Goal: Task Accomplishment & Management: Use online tool/utility

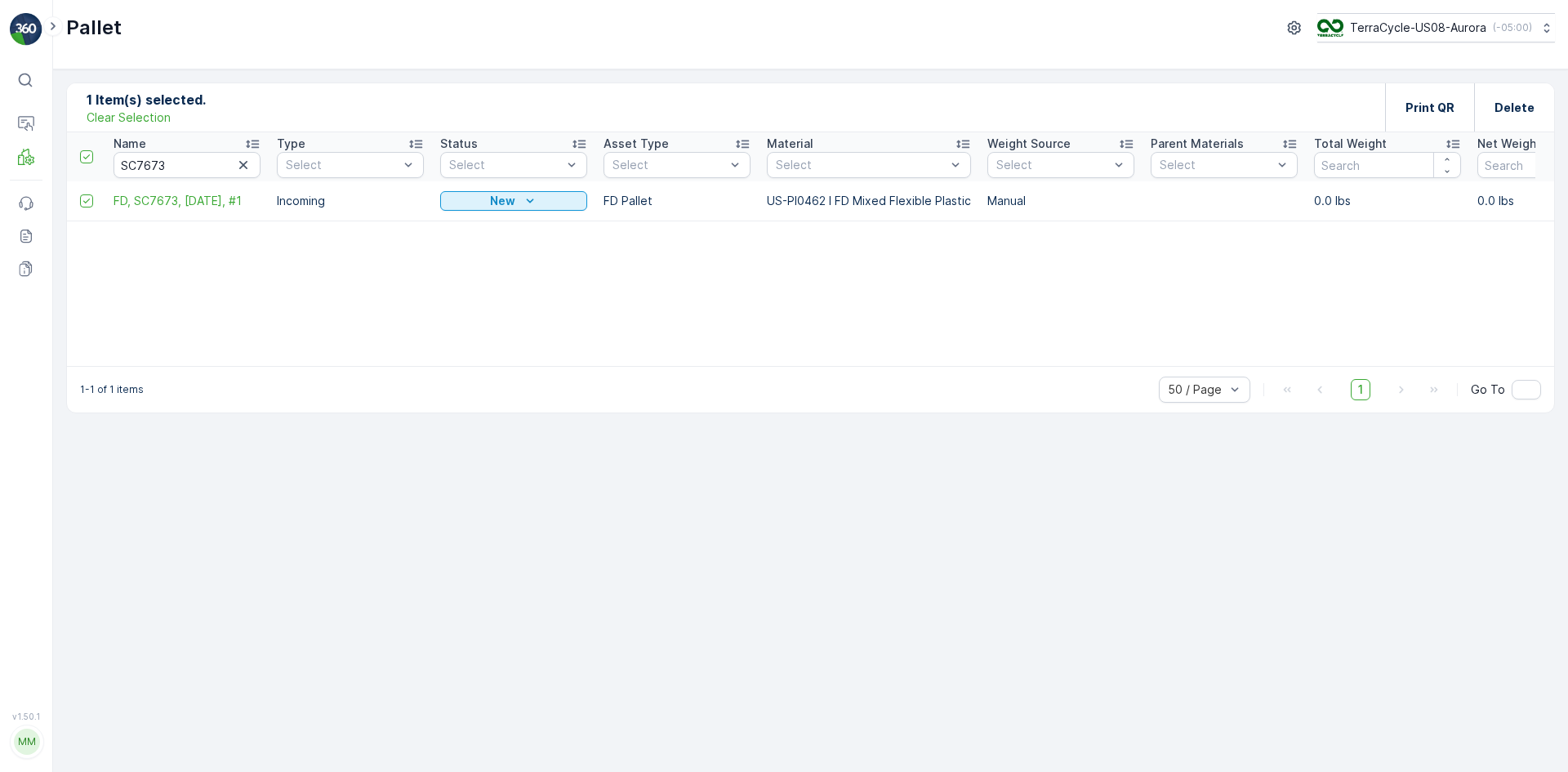
click at [157, 116] on p "Clear Selection" at bounding box center [128, 118] width 84 height 17
click at [236, 164] on icon "button" at bounding box center [244, 166] width 17 height 17
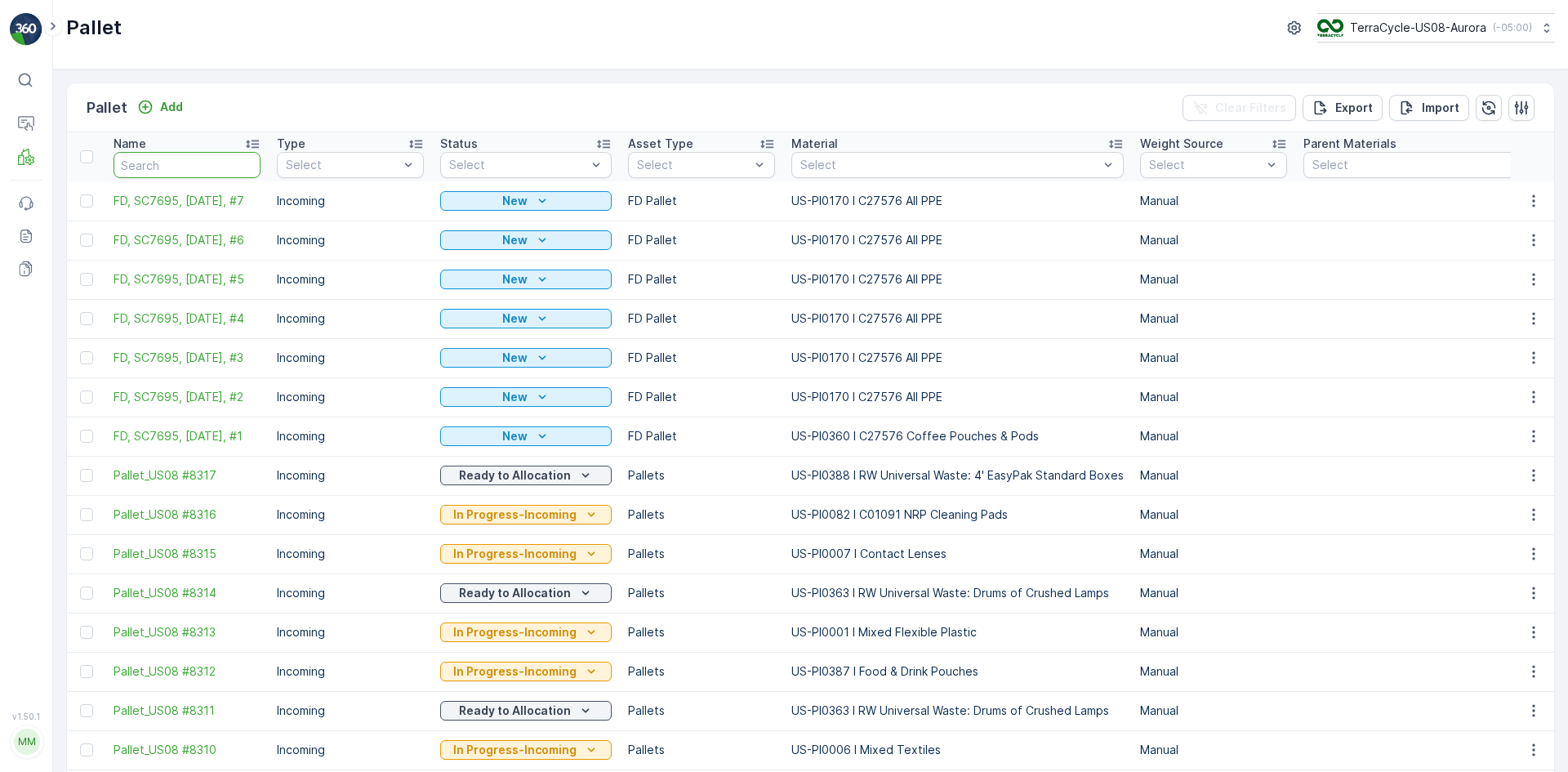
click at [215, 165] on input "text" at bounding box center [187, 165] width 147 height 26
paste input "SC7695"
type input "SC7695"
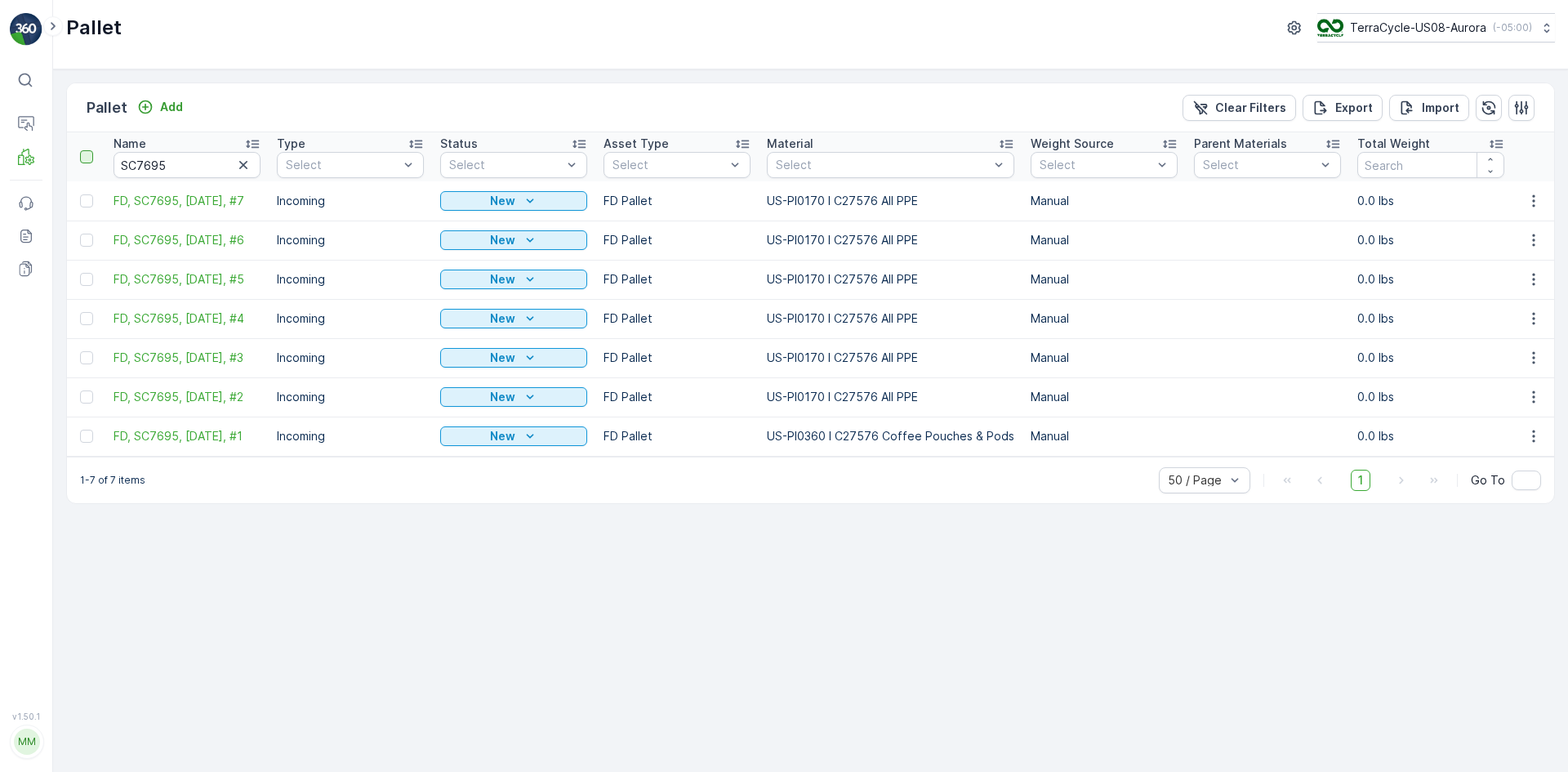
click at [86, 158] on div at bounding box center [86, 157] width 13 height 13
click at [89, 151] on input "checkbox" at bounding box center [89, 151] width 0 height 0
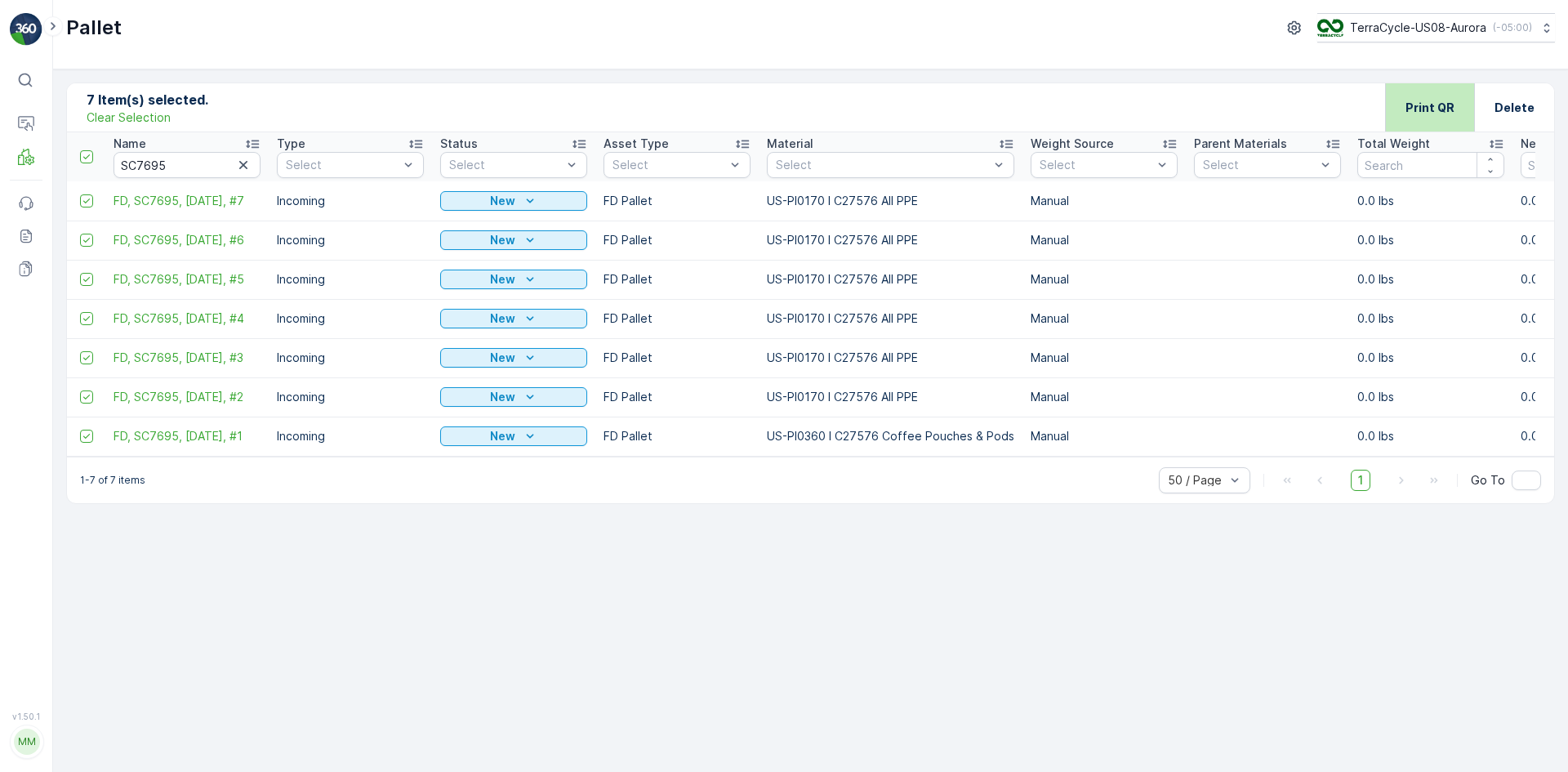
click at [1402, 105] on div "Print QR" at bounding box center [1429, 107] width 89 height 48
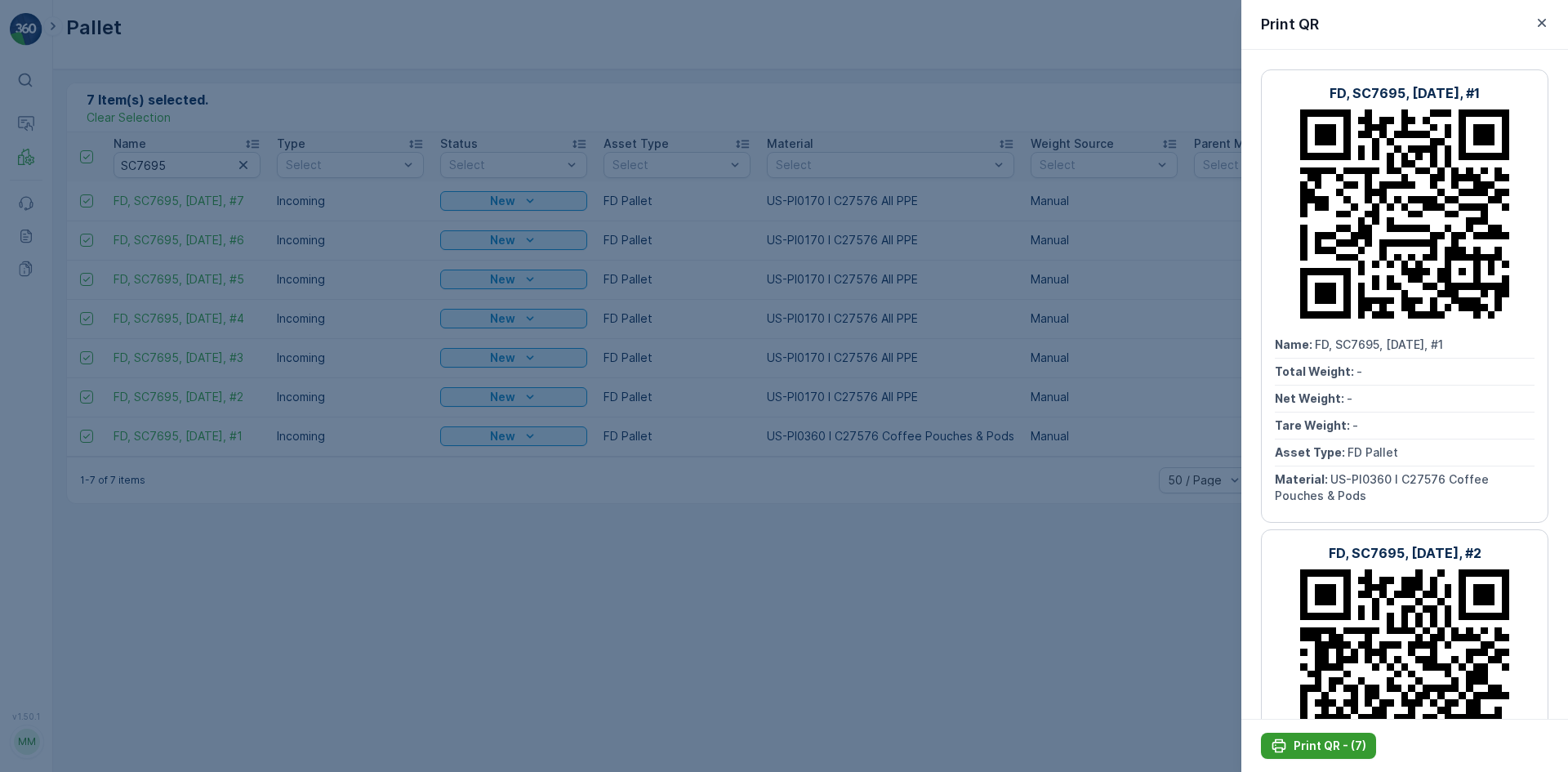
click at [1358, 739] on p "Print QR - (7)" at bounding box center [1329, 746] width 72 height 17
click at [1363, 748] on p "Print QR - (7)" at bounding box center [1329, 746] width 72 height 17
